Goal: Use online tool/utility: Utilize a website feature to perform a specific function

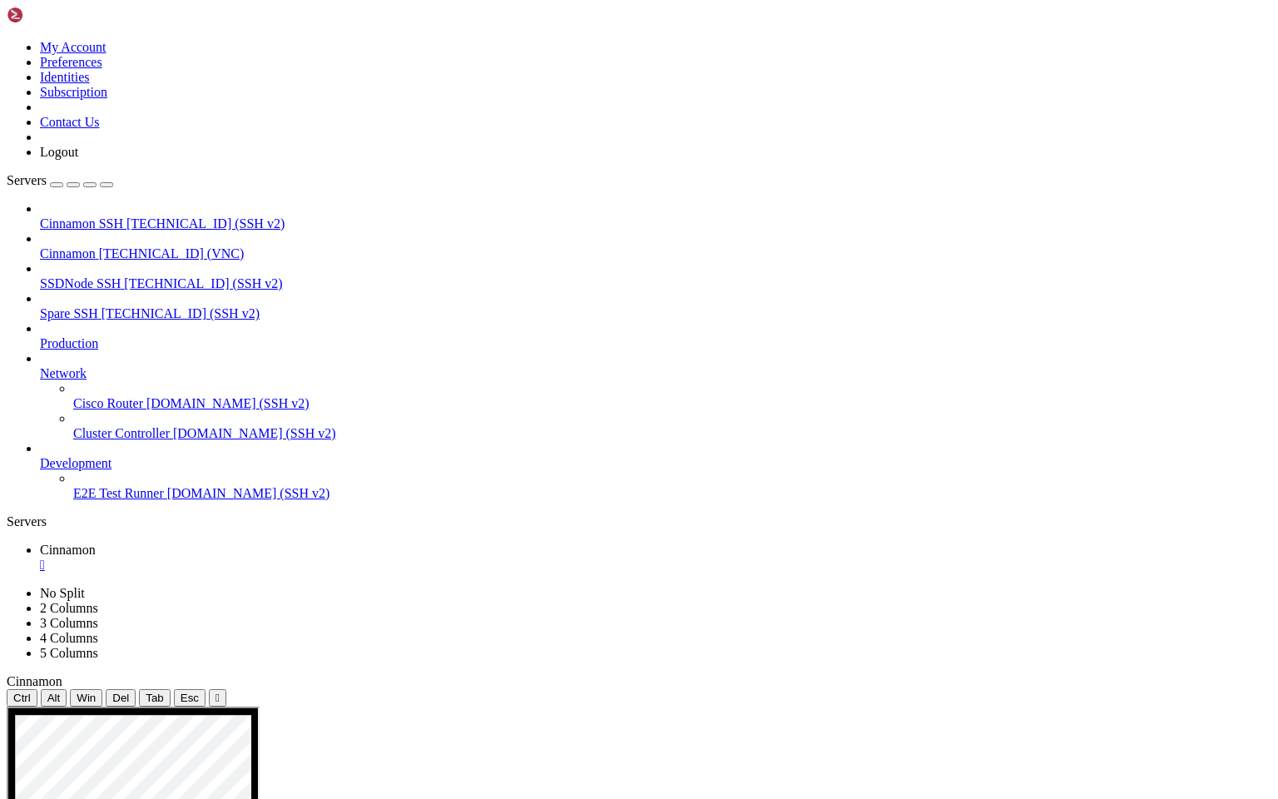
drag, startPoint x: 187, startPoint y: 1138, endPoint x: 508, endPoint y: 1269, distance: 346.4
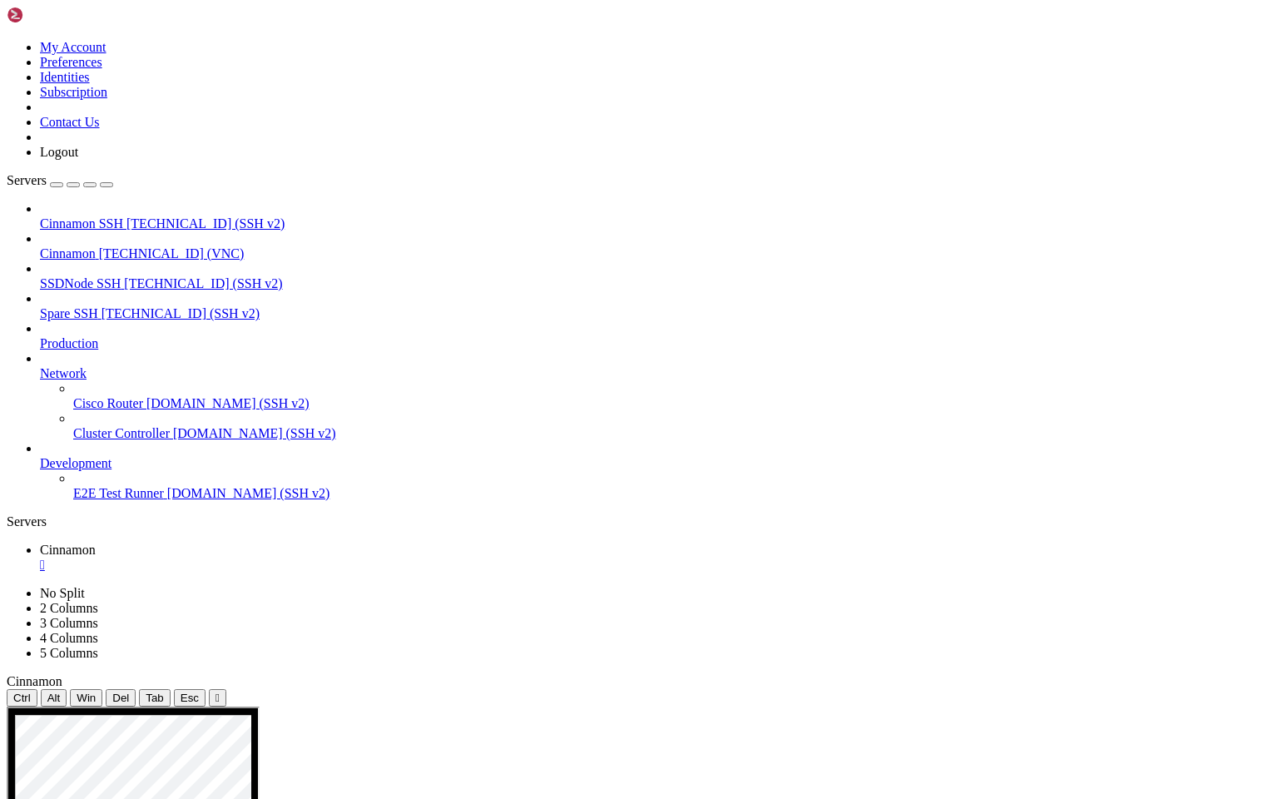
drag, startPoint x: 406, startPoint y: 1041, endPoint x: 513, endPoint y: 1179, distance: 174.5
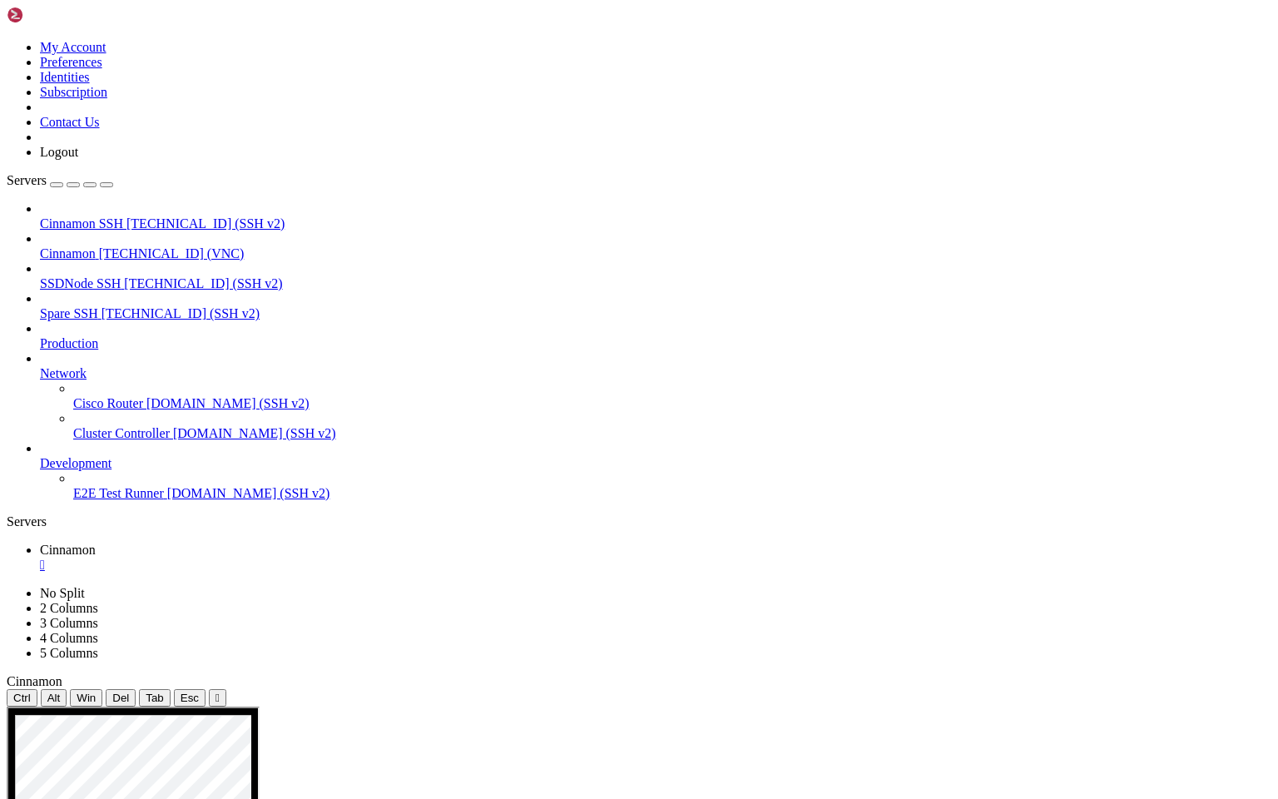
drag, startPoint x: 406, startPoint y: 1213, endPoint x: 802, endPoint y: 1389, distance: 433.7
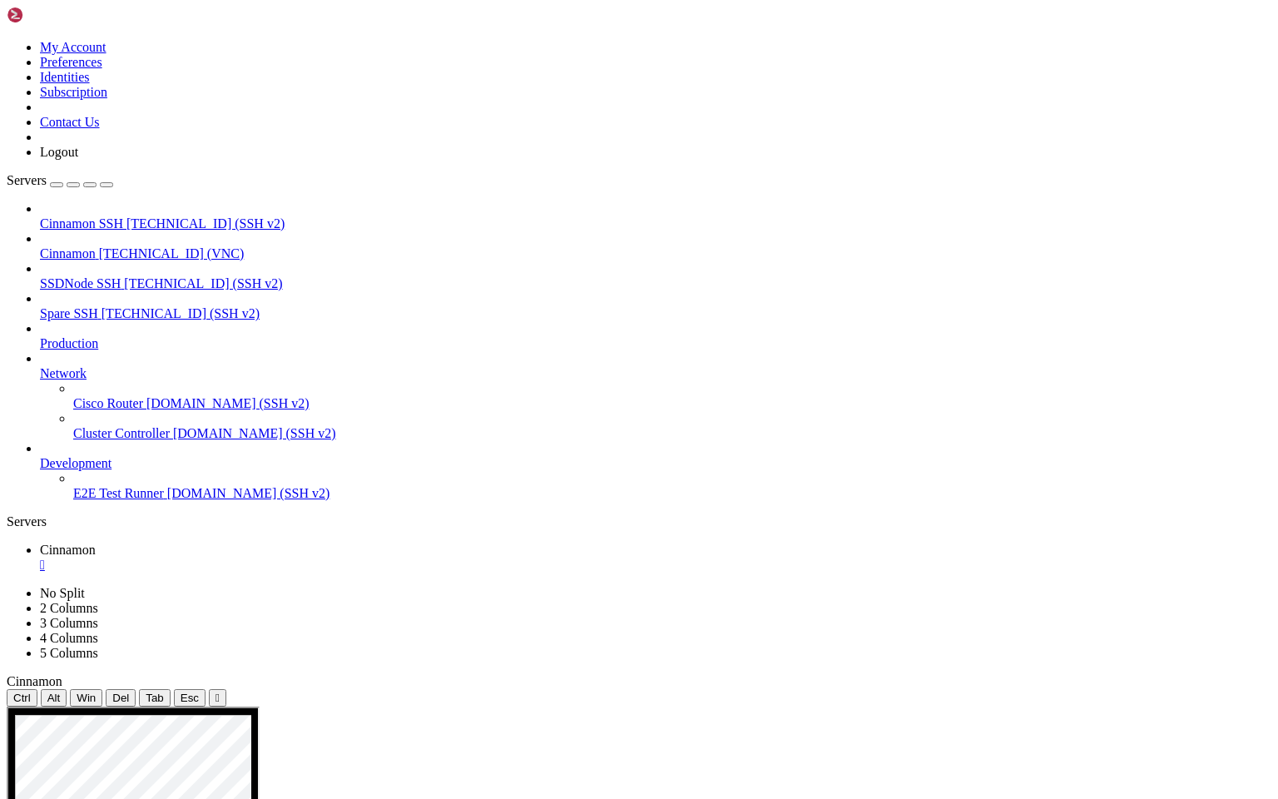
drag, startPoint x: 407, startPoint y: 1186, endPoint x: 534, endPoint y: 1243, distance: 138.9
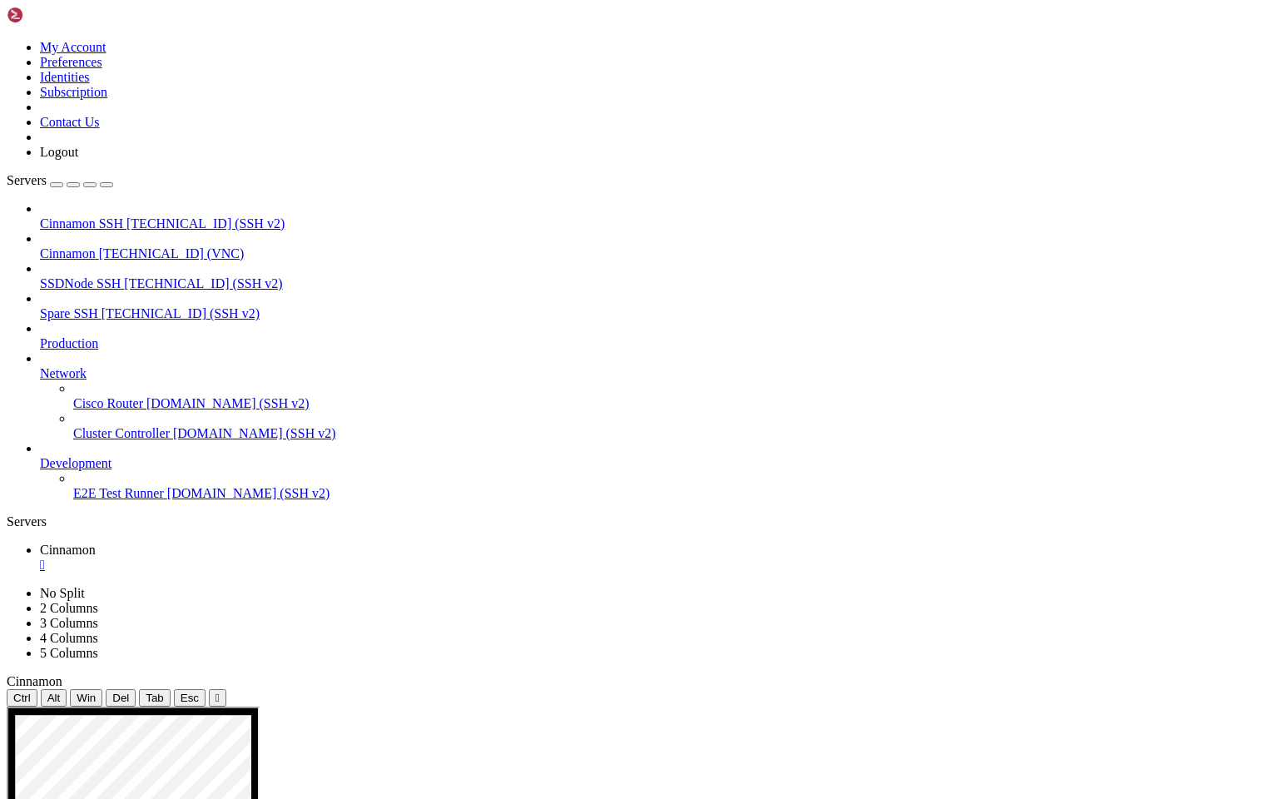
drag, startPoint x: 735, startPoint y: 1082, endPoint x: 807, endPoint y: 1089, distance: 72.7
